Goal: Task Accomplishment & Management: Complete application form

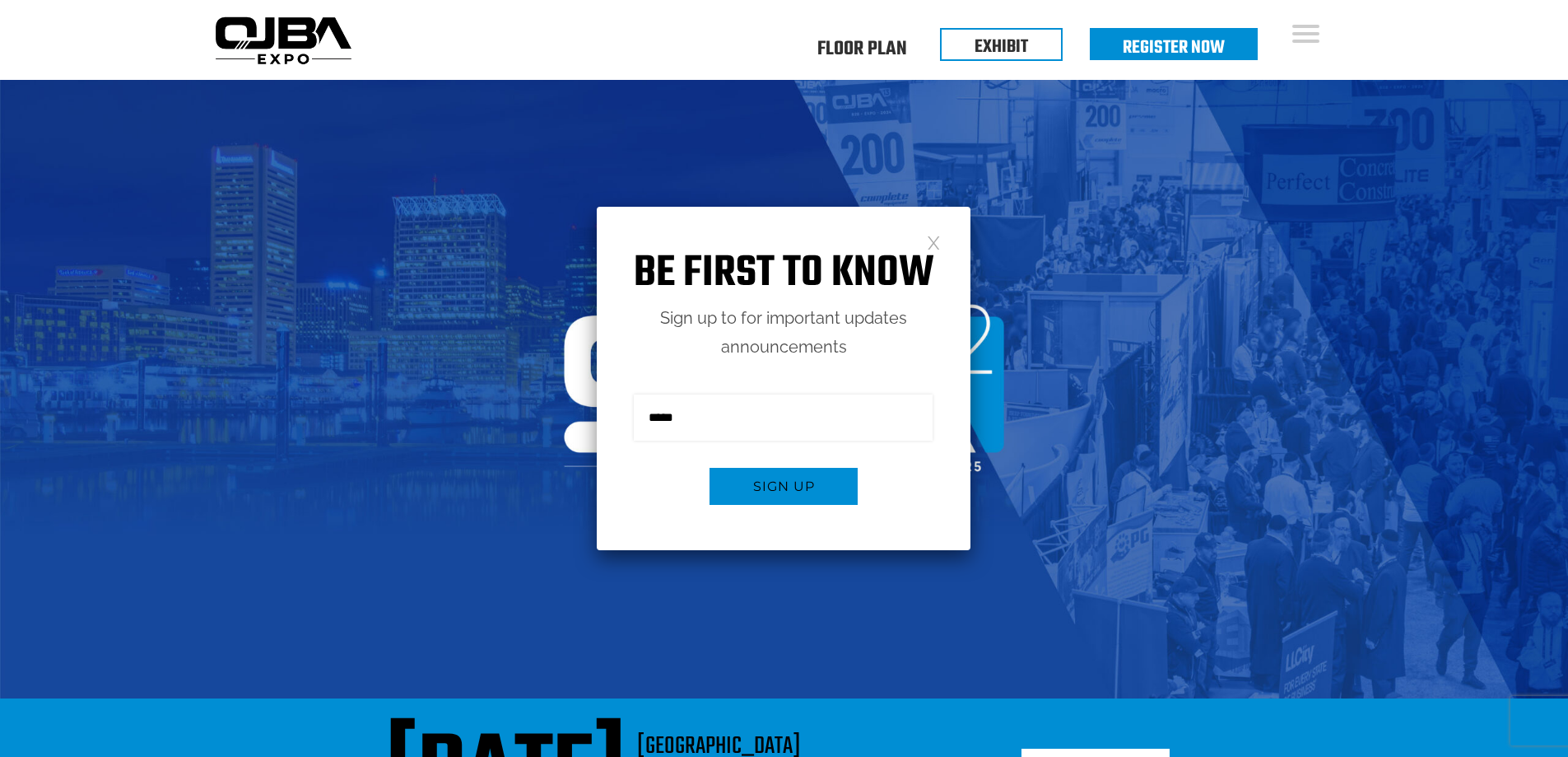
click at [933, 241] on link at bounding box center [934, 242] width 14 height 14
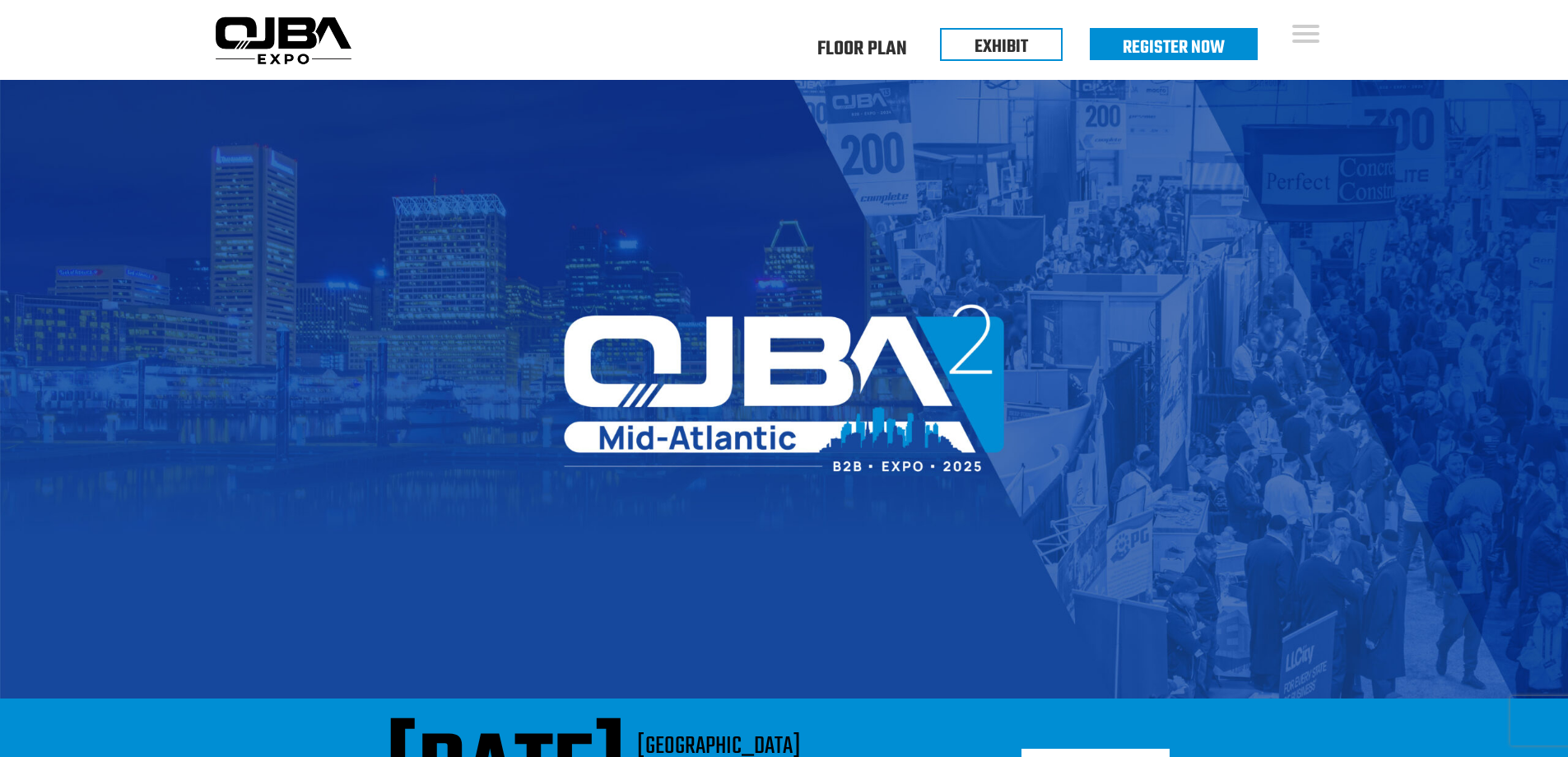
click at [652, 187] on img at bounding box center [784, 389] width 1568 height 619
click at [996, 160] on img at bounding box center [784, 389] width 1568 height 619
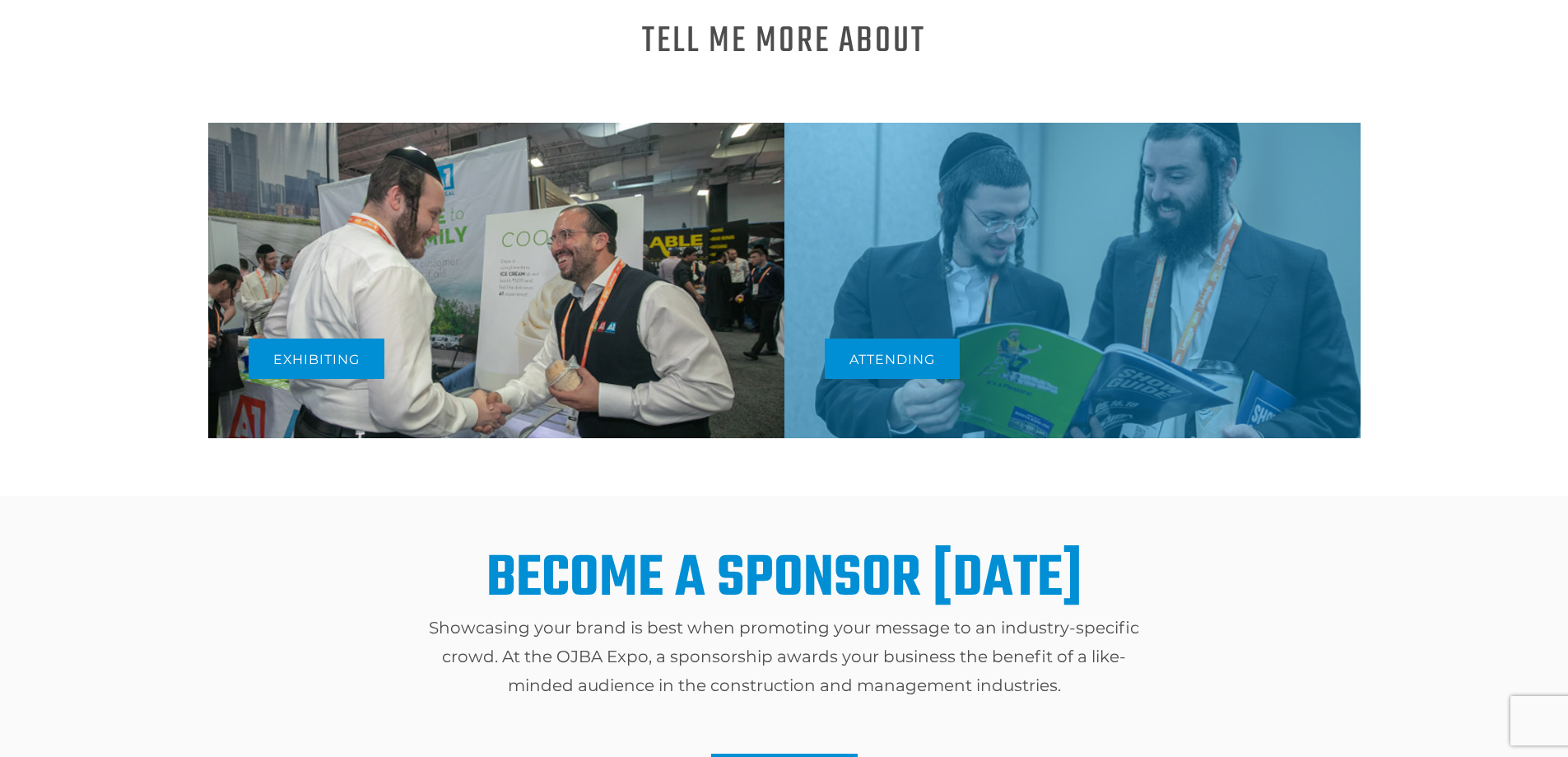
scroll to position [905, 0]
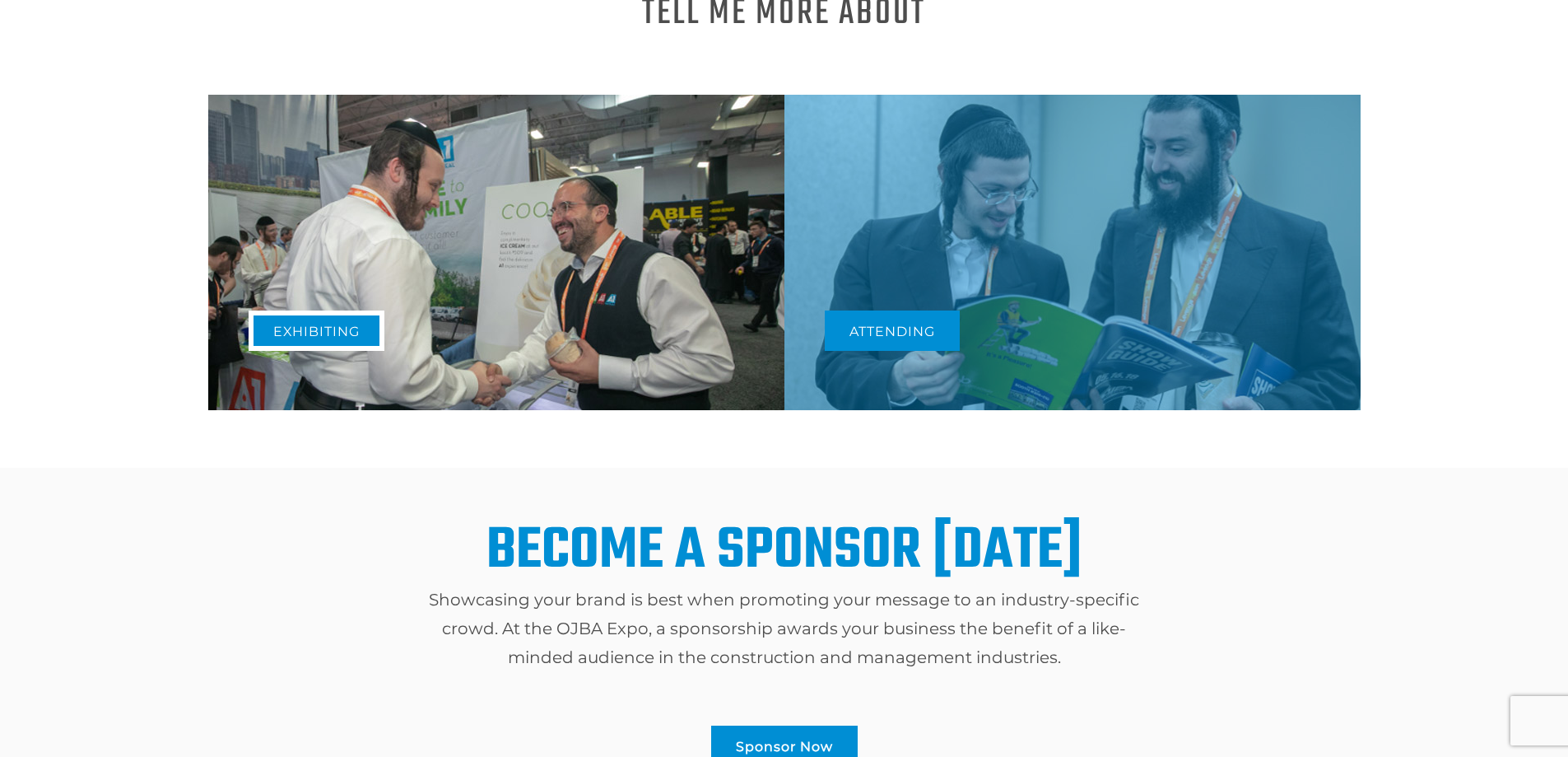
click at [285, 341] on link "Exhibiting" at bounding box center [316, 330] width 136 height 40
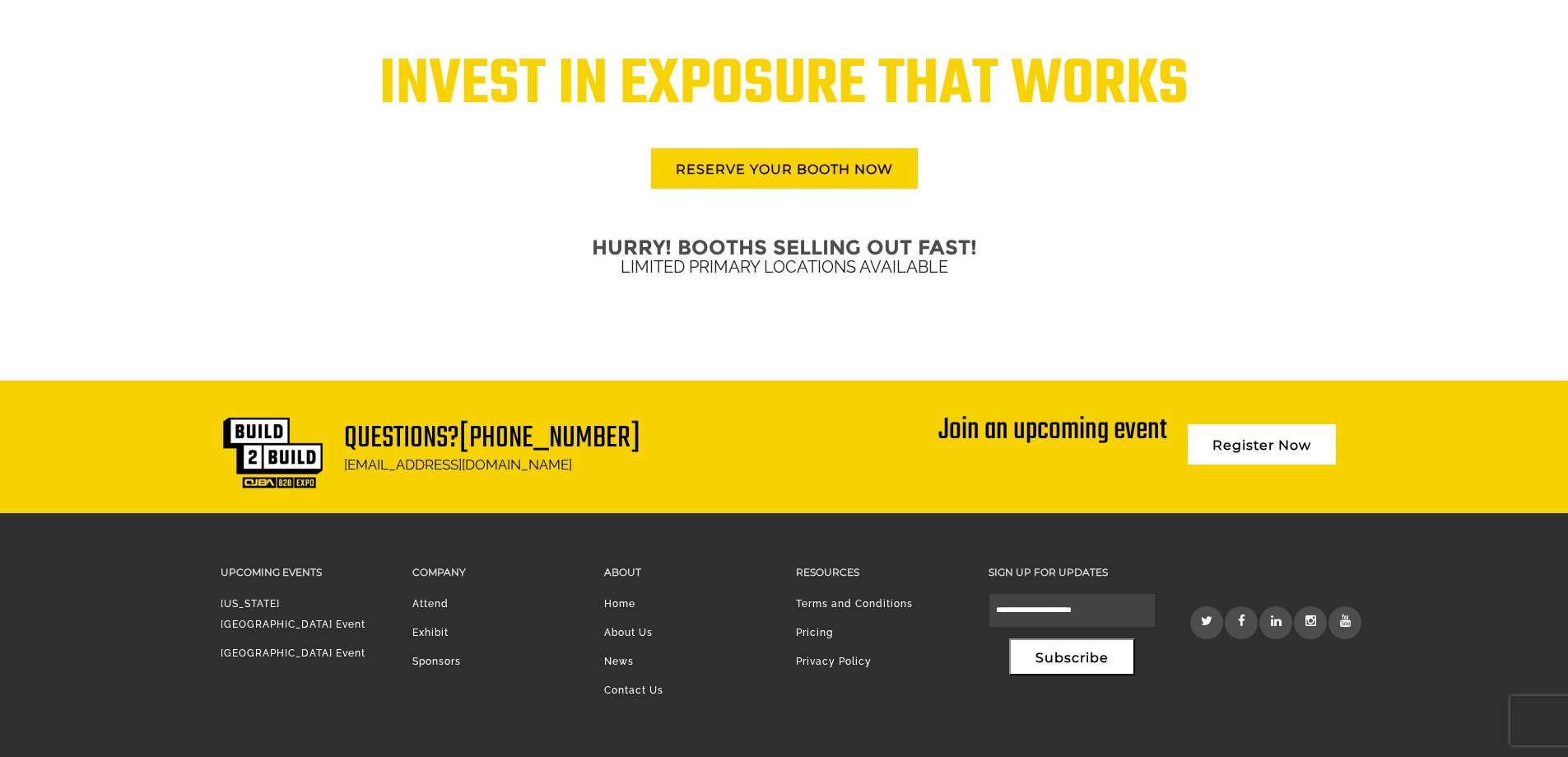
scroll to position [3984, 0]
